Goal: Information Seeking & Learning: Learn about a topic

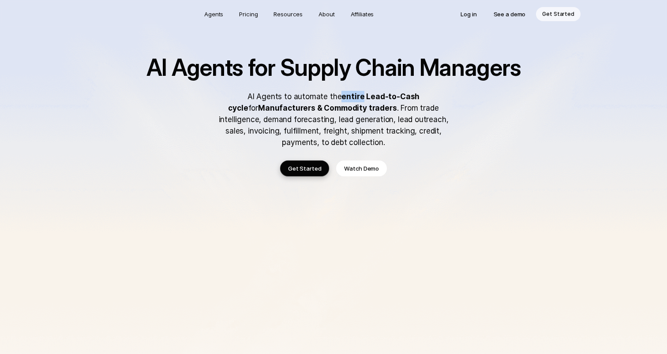
drag, startPoint x: 327, startPoint y: 96, endPoint x: 348, endPoint y: 96, distance: 20.3
click at [348, 96] on strong "entire Lead-to-Cash cycle" at bounding box center [324, 102] width 193 height 20
click at [352, 97] on strong "entire Lead-to-Cash cycle" at bounding box center [324, 102] width 193 height 20
drag, startPoint x: 350, startPoint y: 97, endPoint x: 417, endPoint y: 94, distance: 67.1
click at [417, 94] on strong "entire Lead-to-Cash cycle" at bounding box center [324, 102] width 193 height 20
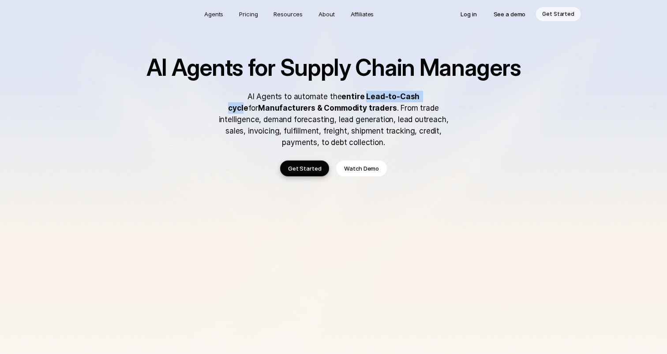
click at [58, 154] on img at bounding box center [333, 296] width 667 height 593
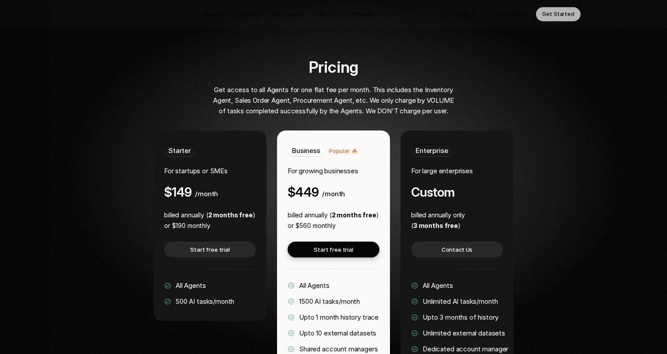
scroll to position [1650, 0]
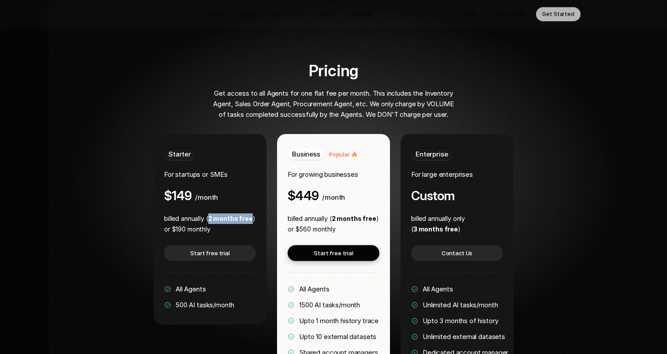
drag, startPoint x: 210, startPoint y: 192, endPoint x: 249, endPoint y: 192, distance: 39.3
click at [249, 215] on strong "2 months free" at bounding box center [230, 219] width 45 height 8
drag, startPoint x: 176, startPoint y: 203, endPoint x: 209, endPoint y: 203, distance: 33.1
click at [209, 224] on p "or $190 monthly" at bounding box center [209, 229] width 91 height 11
drag, startPoint x: 173, startPoint y: 169, endPoint x: 191, endPoint y: 170, distance: 18.6
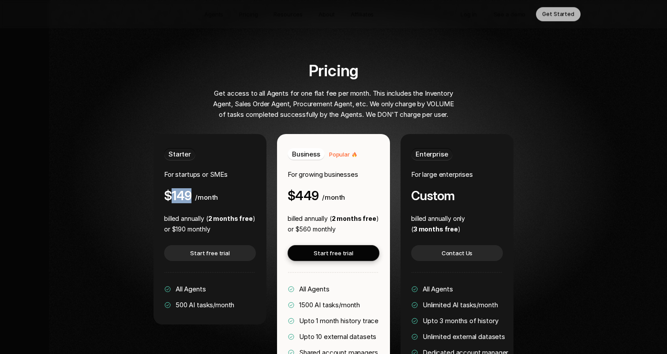
click at [191, 189] on h4 "$149" at bounding box center [177, 196] width 27 height 14
click at [128, 173] on div "Pricing Get access to all Agents for one flat fee per month. This includes the …" at bounding box center [334, 233] width 534 height 342
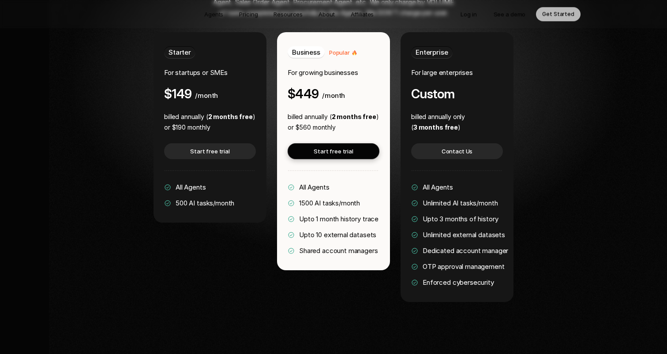
scroll to position [1649, 0]
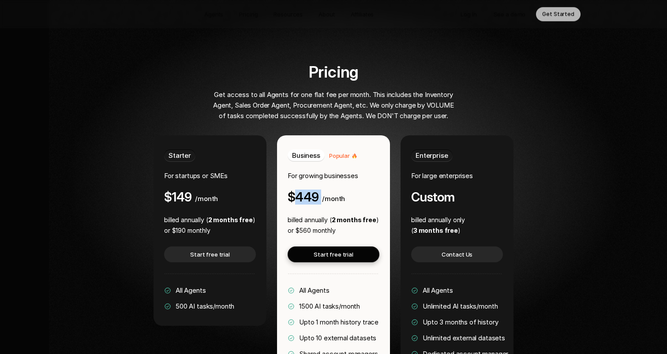
drag, startPoint x: 299, startPoint y: 173, endPoint x: 321, endPoint y: 169, distance: 22.7
click at [321, 190] on div "$449 /month" at bounding box center [316, 197] width 57 height 14
click at [133, 145] on div "Pricing Get access to all Agents for one flat fee per month. This includes the …" at bounding box center [334, 234] width 534 height 342
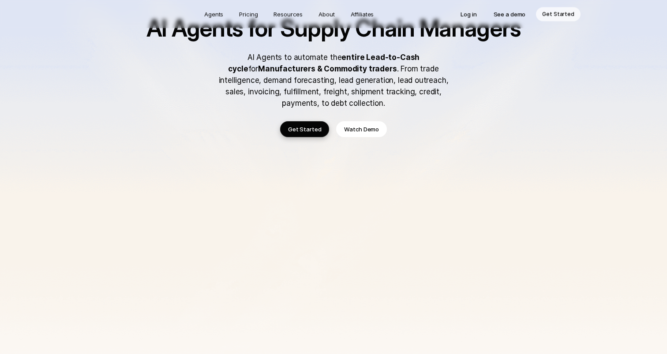
scroll to position [0, 0]
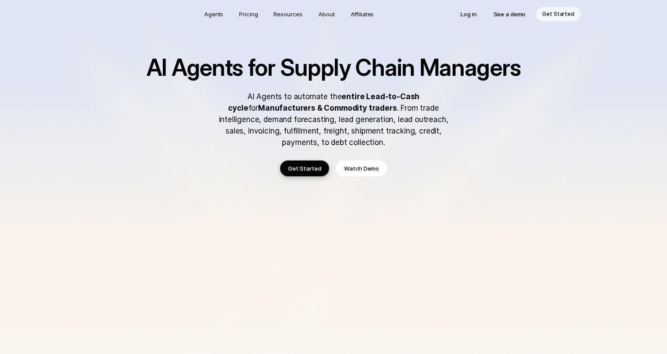
click at [124, 96] on img at bounding box center [333, 296] width 667 height 593
click at [331, 15] on p "About" at bounding box center [327, 14] width 16 height 9
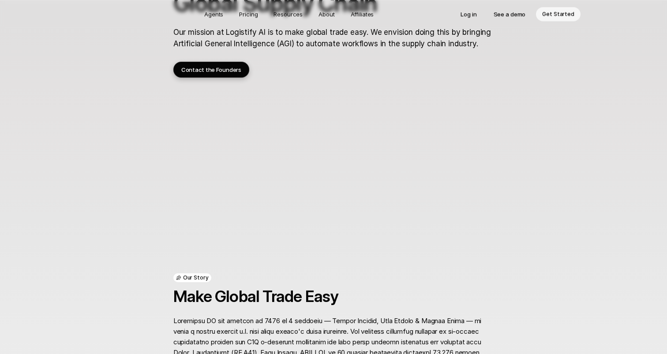
scroll to position [237, 0]
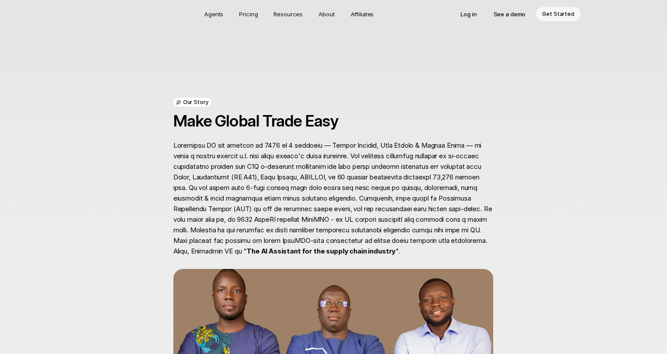
scroll to position [0, 0]
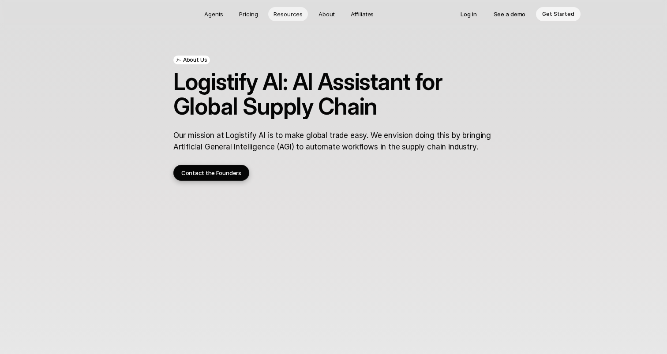
click at [285, 13] on p "Resources" at bounding box center [288, 14] width 29 height 9
